Goal: Information Seeking & Learning: Learn about a topic

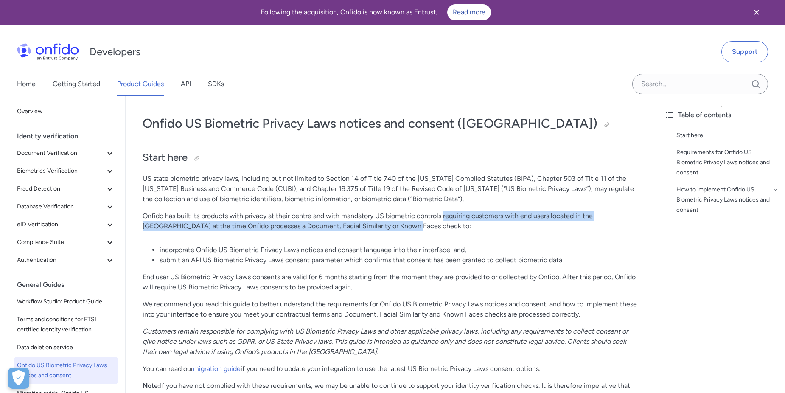
drag, startPoint x: 445, startPoint y: 218, endPoint x: 366, endPoint y: 224, distance: 79.6
click at [366, 224] on p "Onfido has built its products with privacy at their centre and with mandatory U…" at bounding box center [392, 221] width 498 height 20
drag, startPoint x: 366, startPoint y: 224, endPoint x: 129, endPoint y: 217, distance: 237.4
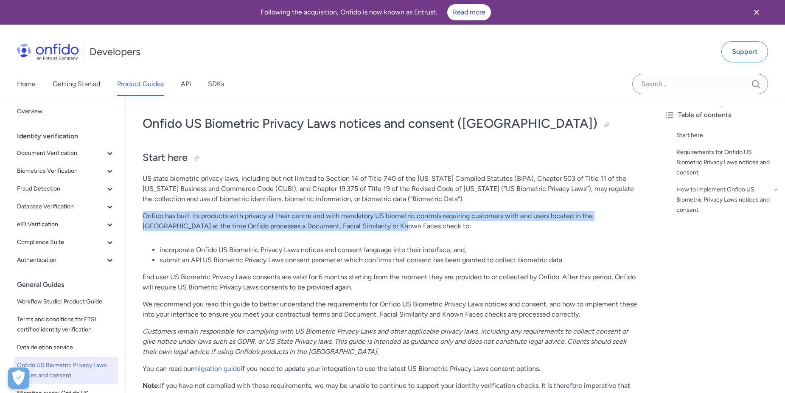
drag, startPoint x: 139, startPoint y: 215, endPoint x: 355, endPoint y: 228, distance: 216.0
copy p "Onfido has built its products with privacy at their centre and with mandatory U…"
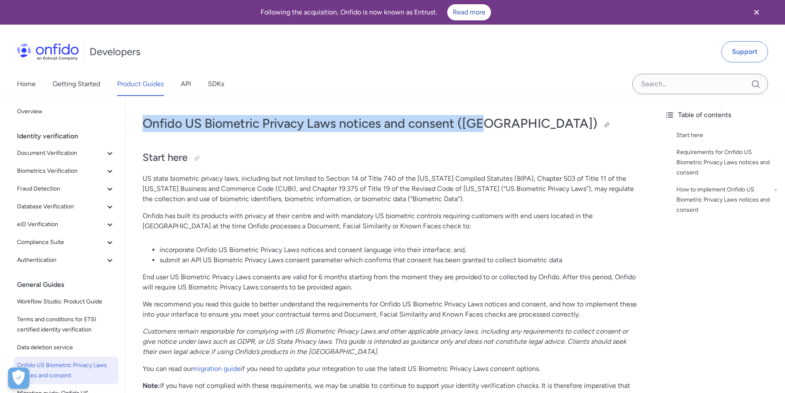
drag, startPoint x: 143, startPoint y: 123, endPoint x: 485, endPoint y: 122, distance: 341.7
click at [485, 122] on h1 "Onfido US Biometric Privacy Laws notices and consent ([GEOGRAPHIC_DATA])" at bounding box center [392, 123] width 498 height 17
click at [149, 121] on h1 "Onfido US Biometric Privacy Laws notices and consent ([GEOGRAPHIC_DATA])" at bounding box center [392, 123] width 498 height 17
drag, startPoint x: 143, startPoint y: 120, endPoint x: 490, endPoint y: 110, distance: 346.5
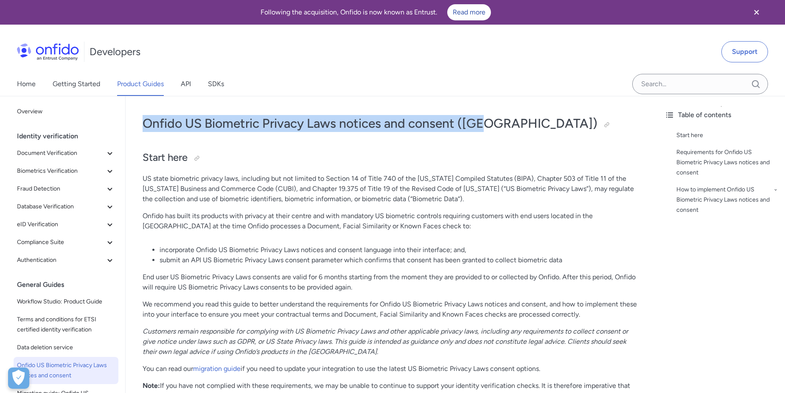
copy h1 "Onfido US Biometric Privacy Laws notices and consent ([GEOGRAPHIC_DATA])"
